Goal: Complete application form

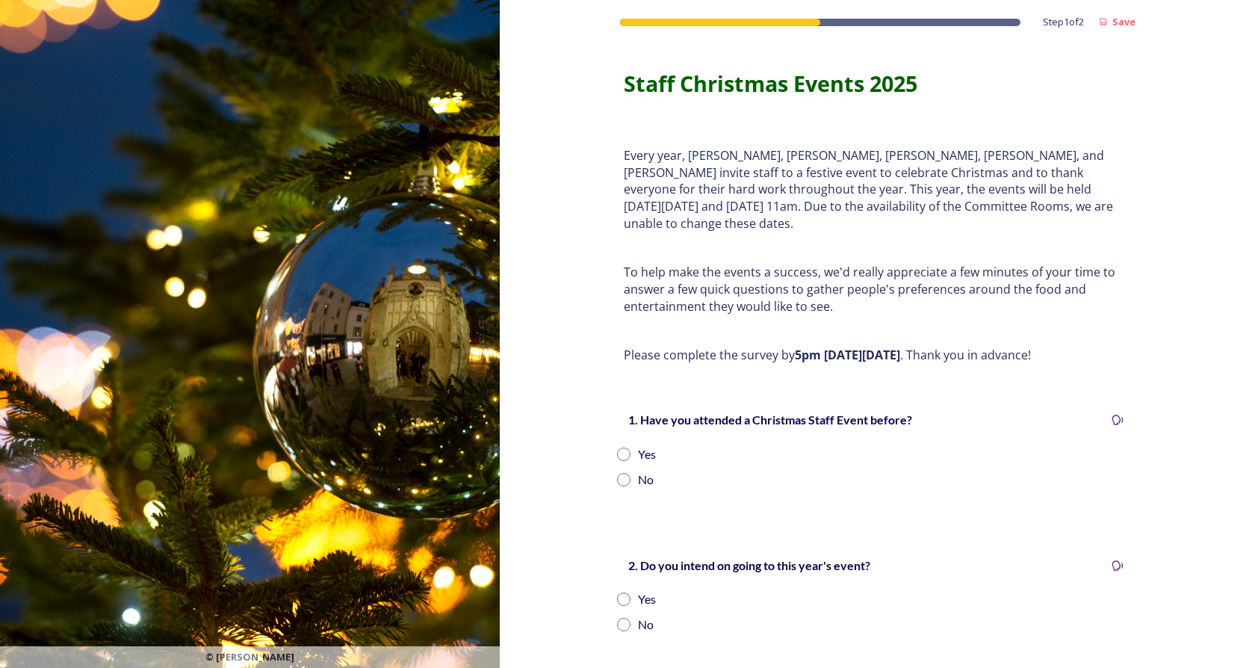
drag, startPoint x: 614, startPoint y: 429, endPoint x: 621, endPoint y: 435, distance: 9.6
click at [617, 445] on div "Yes" at bounding box center [874, 454] width 514 height 18
click at [621, 447] on input "radio" at bounding box center [623, 453] width 13 height 13
radio input "true"
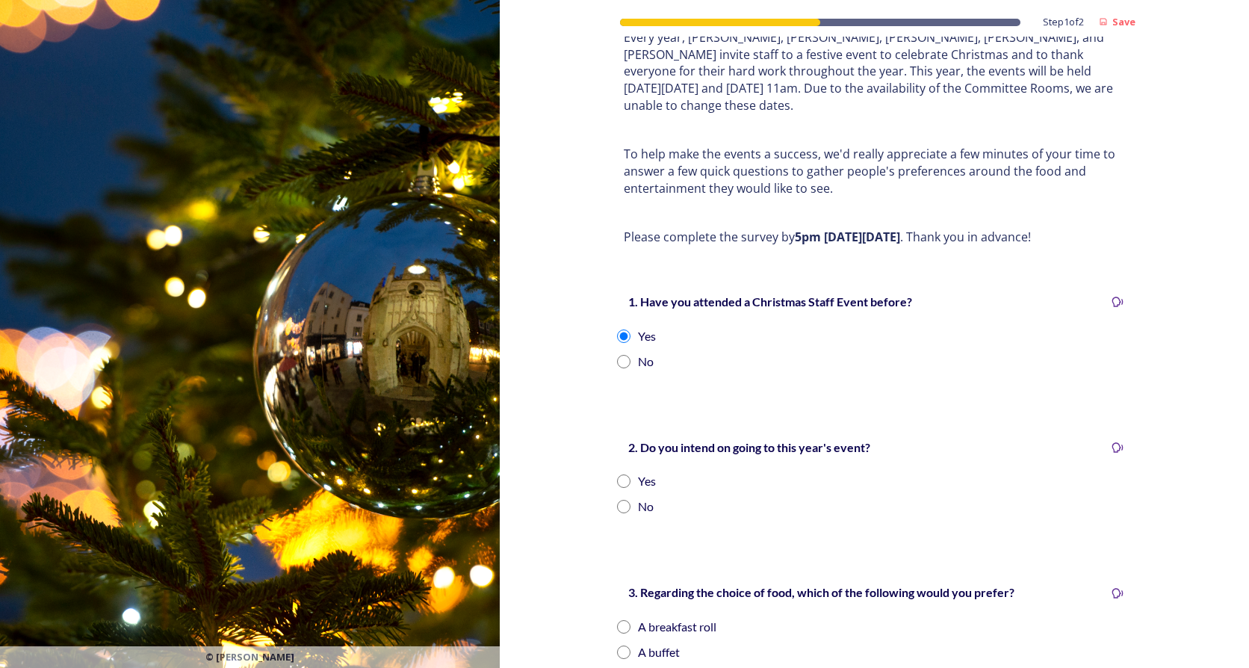
scroll to position [199, 0]
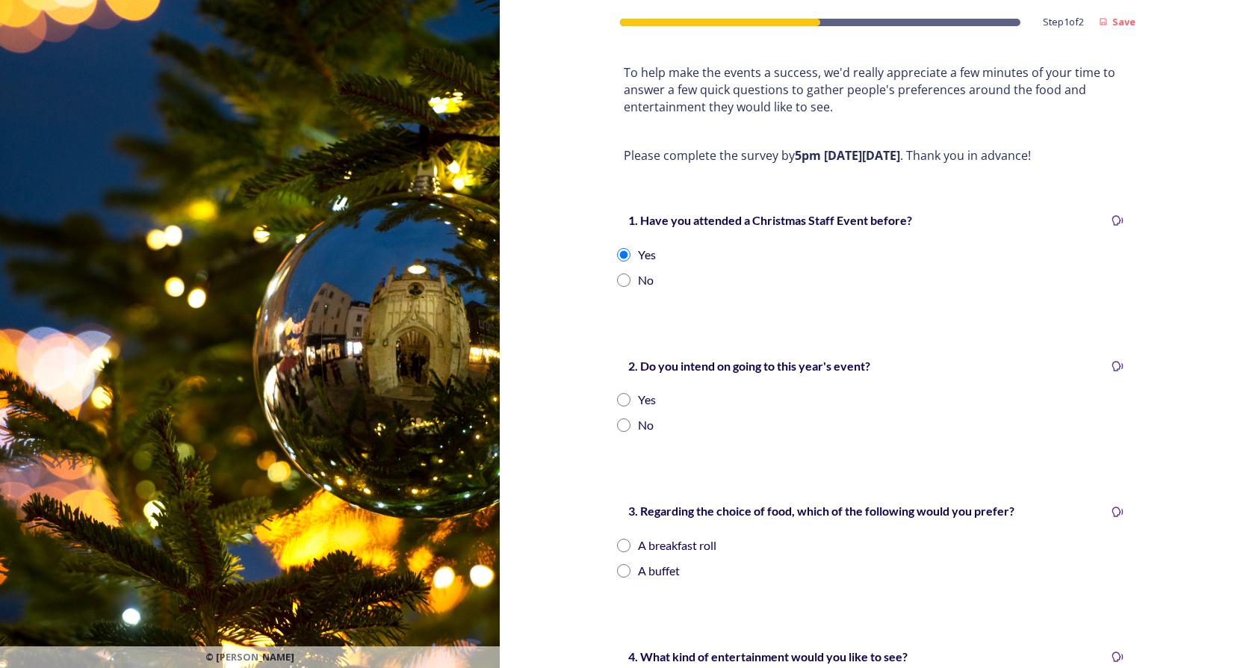
click at [620, 369] on div "2. Do you intend on going to this year's event? Yes No" at bounding box center [874, 395] width 538 height 108
click at [619, 393] on input "radio" at bounding box center [623, 399] width 13 height 13
radio input "true"
click at [624, 528] on input "radio" at bounding box center [623, 570] width 13 height 13
radio input "true"
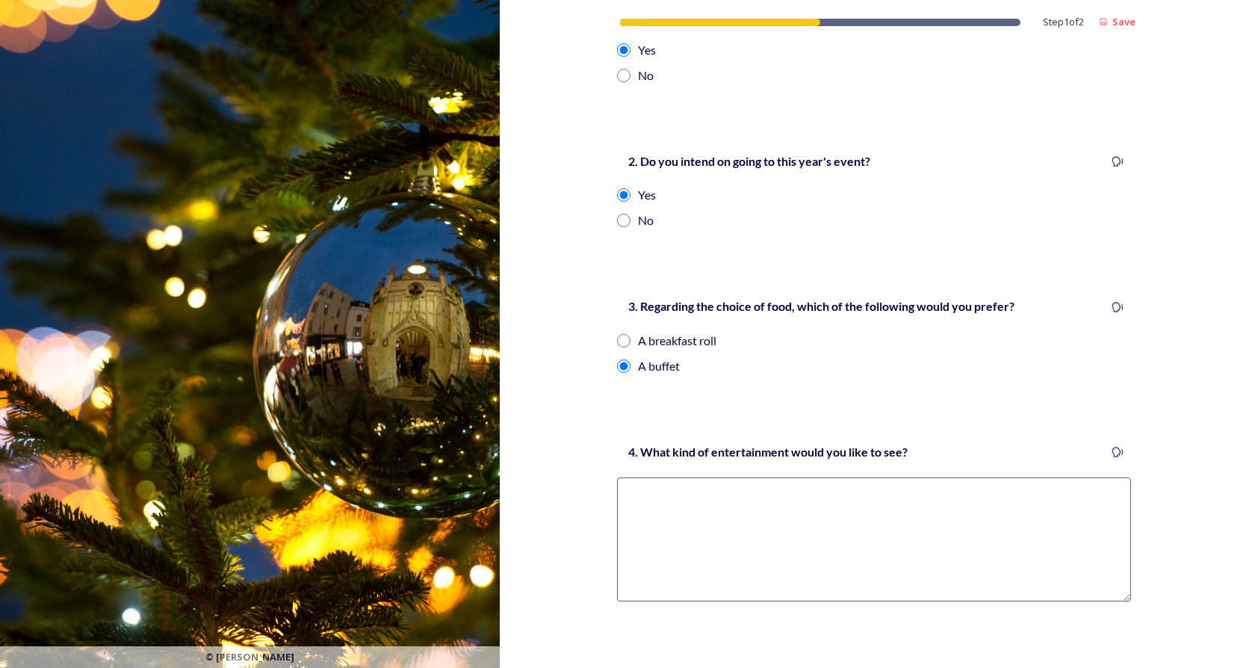
scroll to position [512, 0]
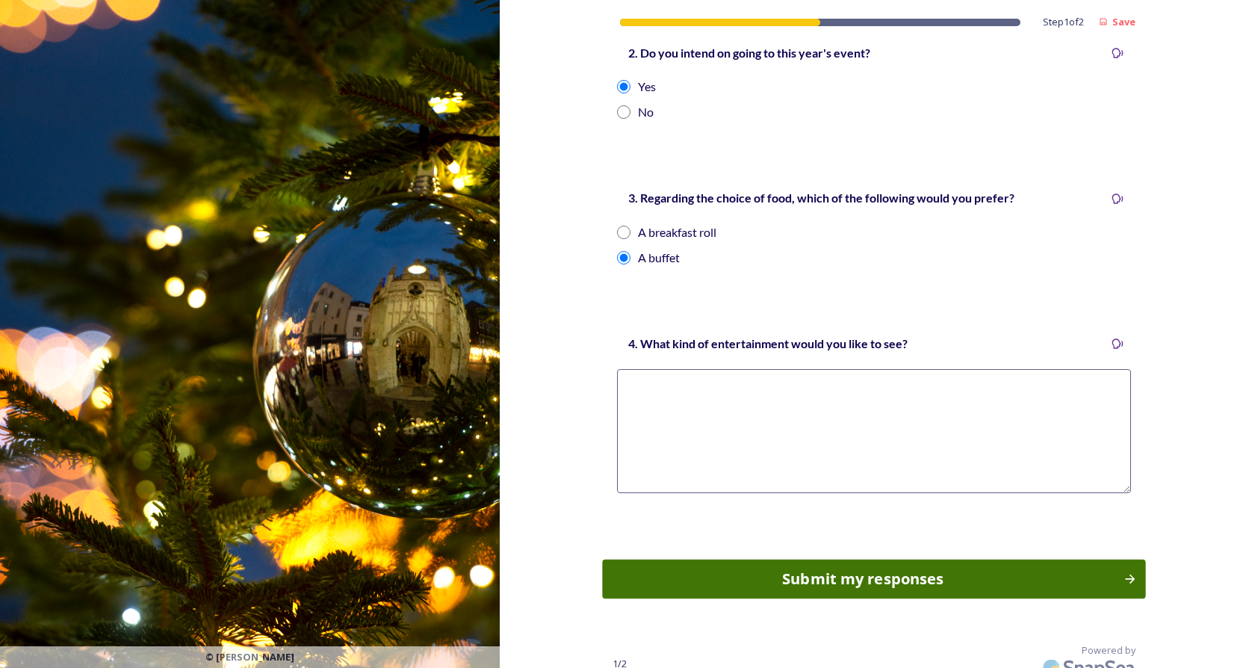
click at [792, 528] on div "Submit my responses" at bounding box center [863, 579] width 505 height 22
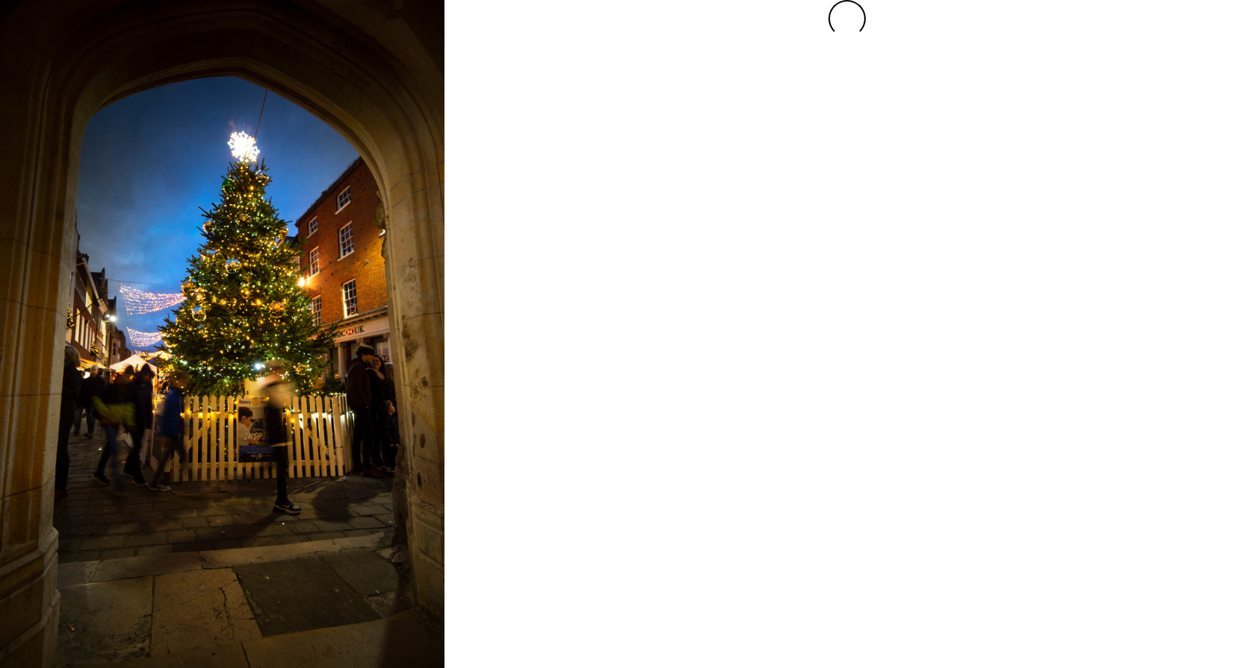
scroll to position [0, 0]
